Goal: Information Seeking & Learning: Stay updated

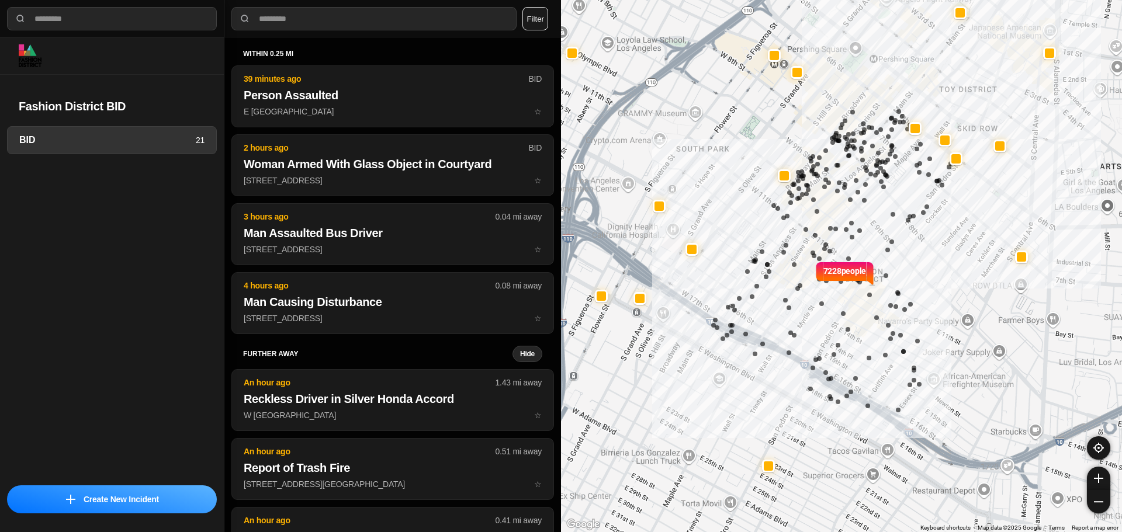
select select "*"
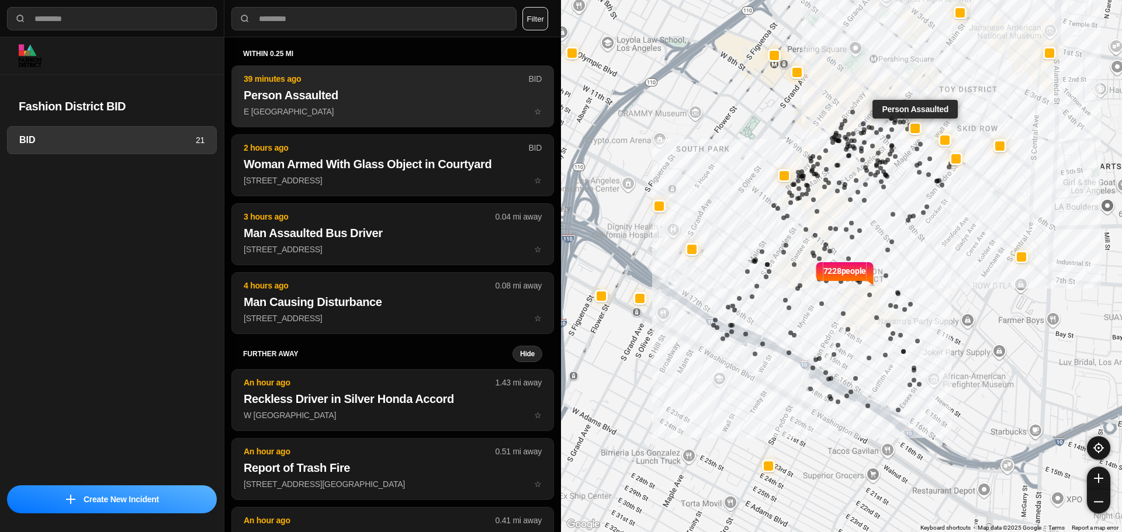
click at [391, 83] on p "39 minutes ago" at bounding box center [386, 79] width 285 height 12
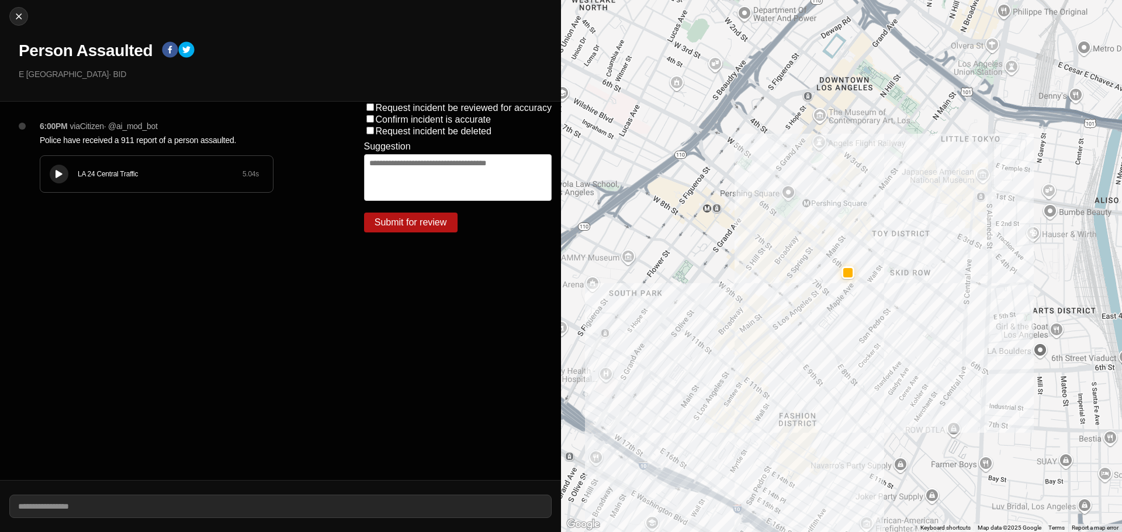
click at [140, 167] on div "LA 24 Central Traffic 5.04 s" at bounding box center [156, 174] width 233 height 36
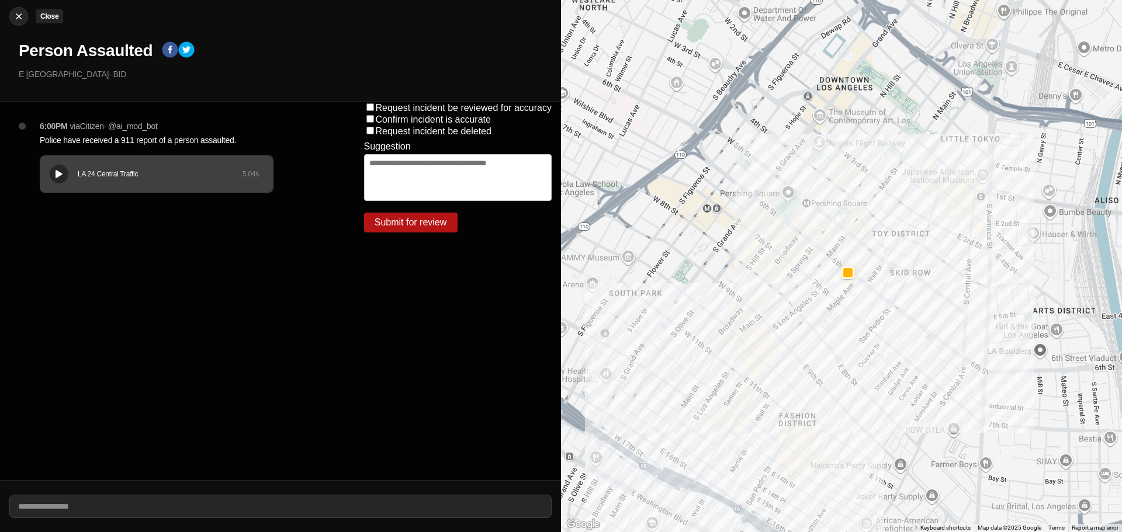
click at [15, 20] on img at bounding box center [19, 17] width 12 height 12
select select "*"
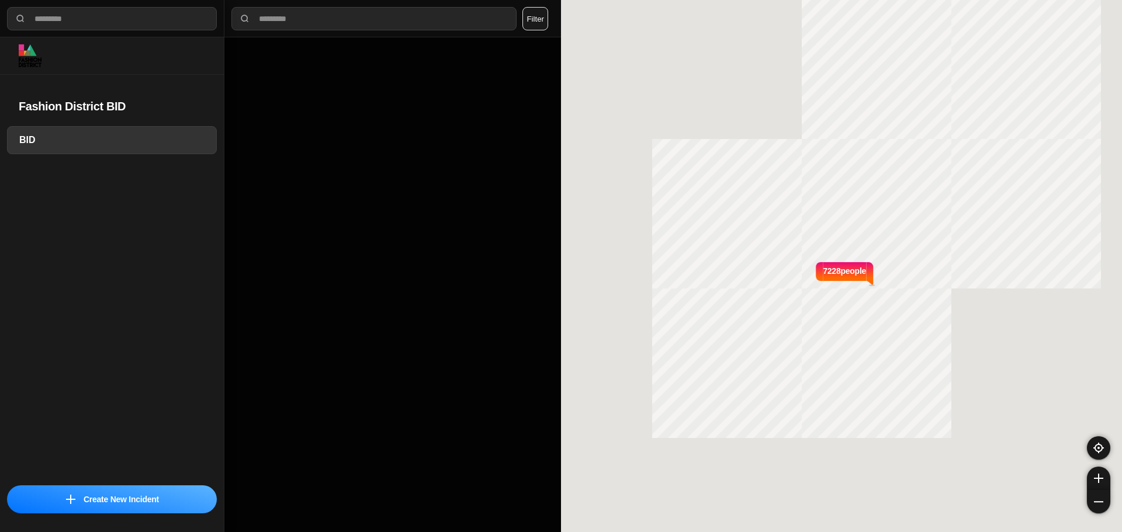
select select "*"
